Goal: Book appointment/travel/reservation

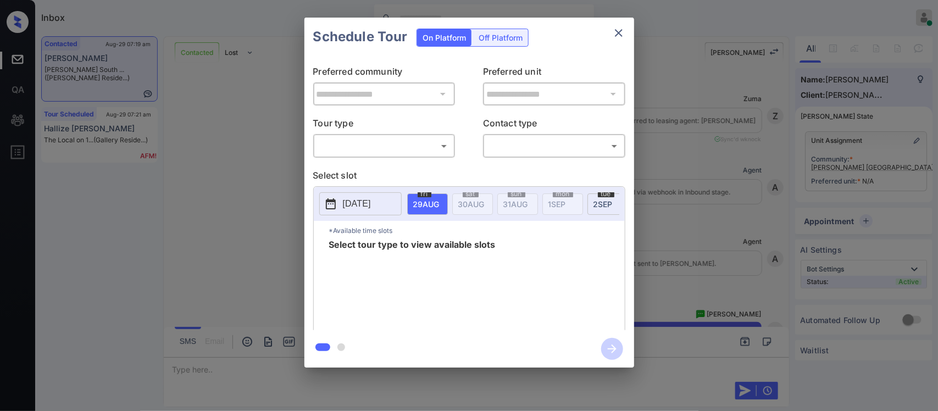
scroll to position [2294, 0]
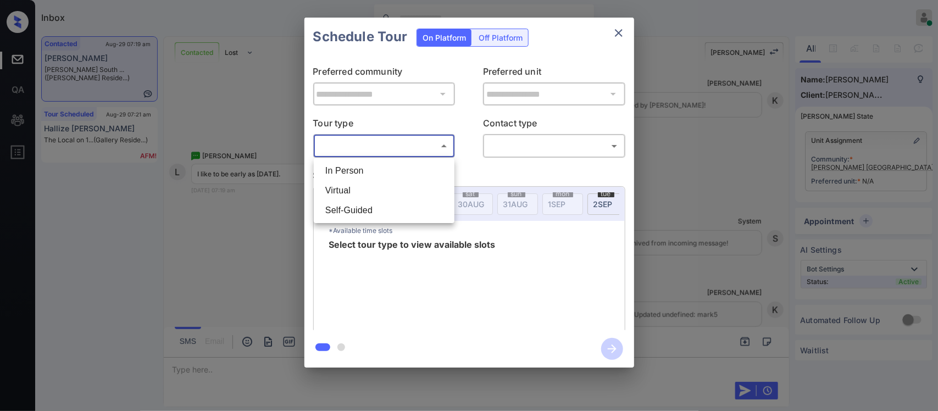
click at [424, 146] on body "Inbox [PERSON_NAME] Online Set yourself offline Set yourself on break Profile S…" at bounding box center [469, 205] width 938 height 411
click at [416, 166] on li "In Person" at bounding box center [384, 171] width 135 height 20
type input "********"
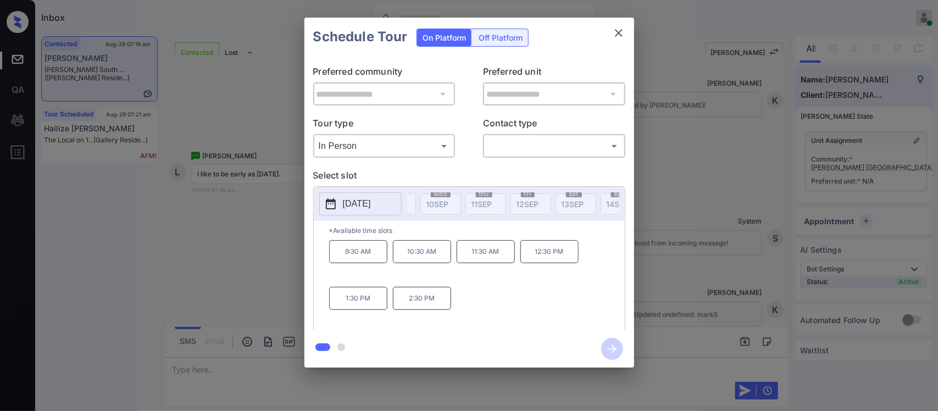
scroll to position [0, 704]
drag, startPoint x: 346, startPoint y: 261, endPoint x: 374, endPoint y: 259, distance: 27.5
click at [374, 259] on p "9:30 AM" at bounding box center [358, 251] width 58 height 23
copy p "9:30 AM"
click at [671, 275] on div "**********" at bounding box center [469, 192] width 938 height 385
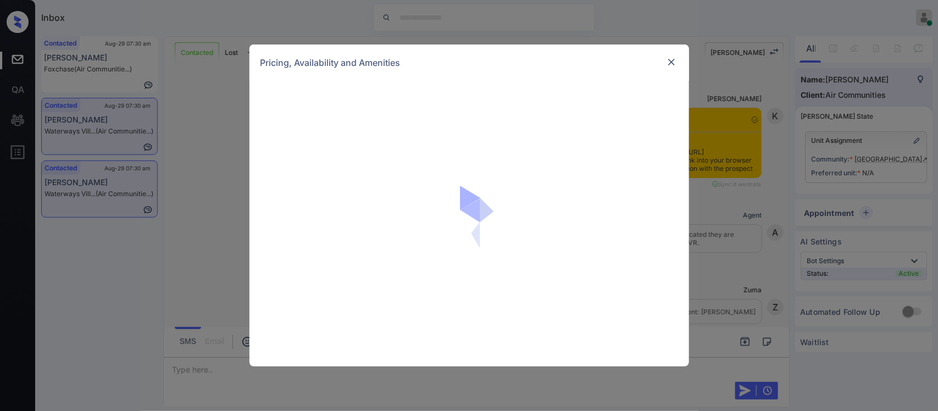
scroll to position [2482, 0]
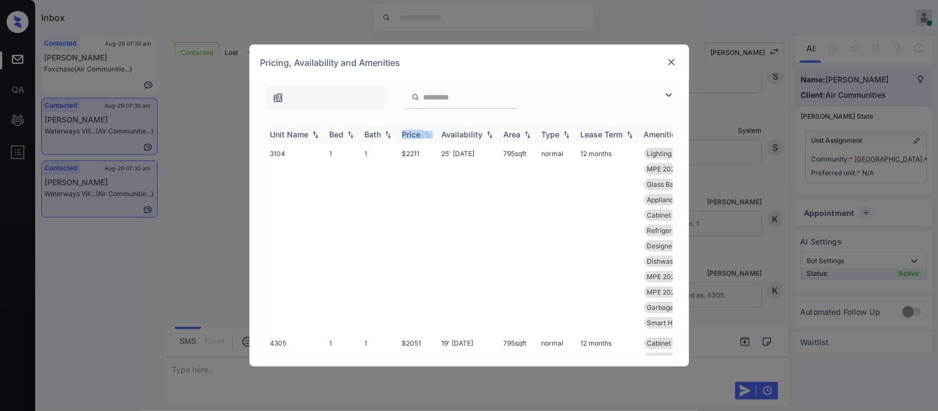
drag, startPoint x: 430, startPoint y: 128, endPoint x: 433, endPoint y: 134, distance: 6.4
click at [433, 134] on th "Price" at bounding box center [418, 134] width 40 height 18
click at [433, 134] on img at bounding box center [427, 134] width 11 height 8
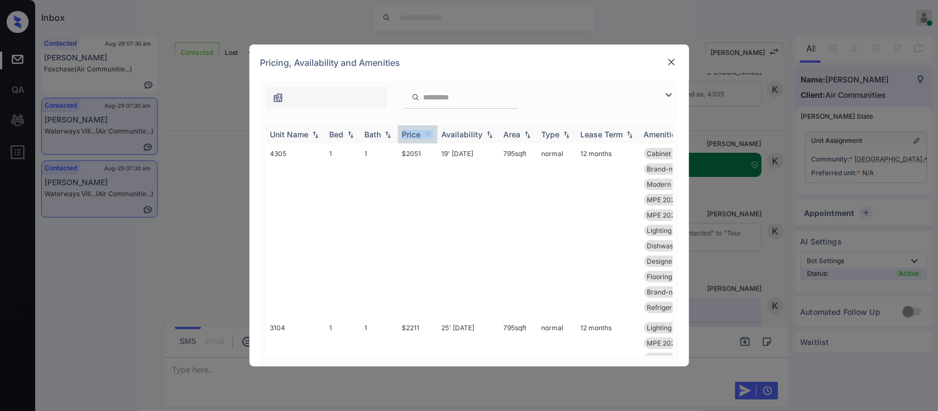
click at [433, 134] on img at bounding box center [427, 134] width 11 height 8
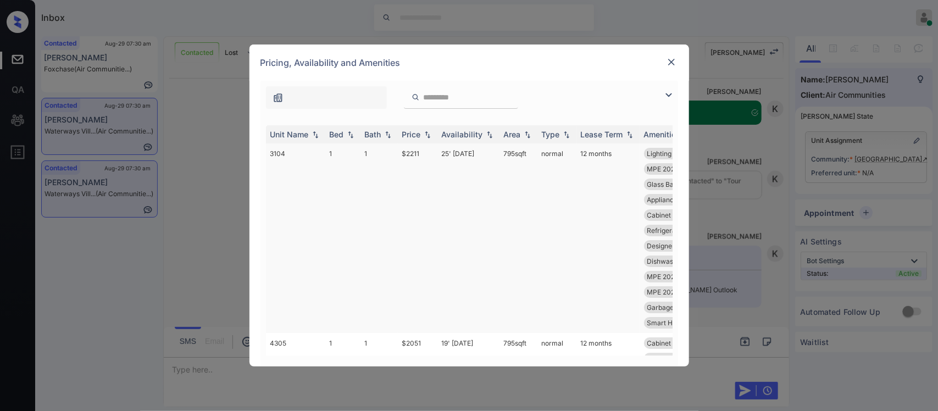
click at [433, 177] on td "$2211" at bounding box center [418, 238] width 40 height 190
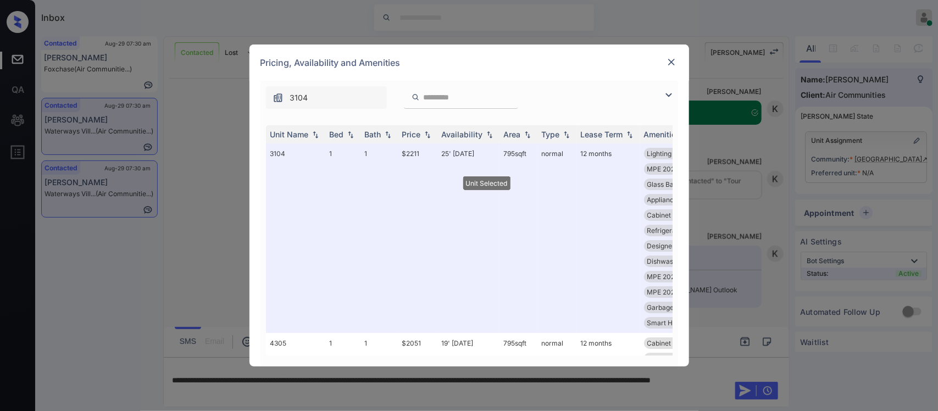
click at [673, 64] on img at bounding box center [671, 62] width 11 height 11
